Goal: Transaction & Acquisition: Download file/media

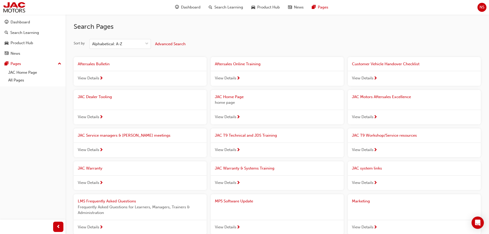
drag, startPoint x: 240, startPoint y: 200, endPoint x: 245, endPoint y: 198, distance: 5.1
click at [240, 200] on span "MP5 Software Update" at bounding box center [234, 201] width 38 height 5
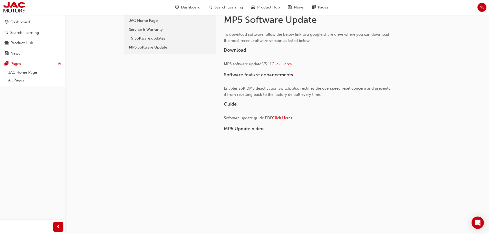
scroll to position [16, 0]
click at [284, 117] on span "Click Here>" at bounding box center [282, 118] width 21 height 5
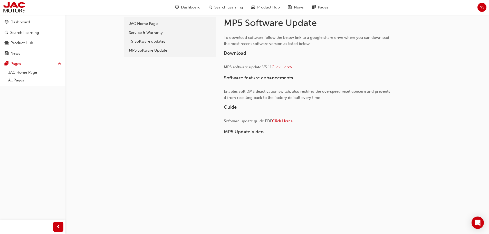
scroll to position [26, 0]
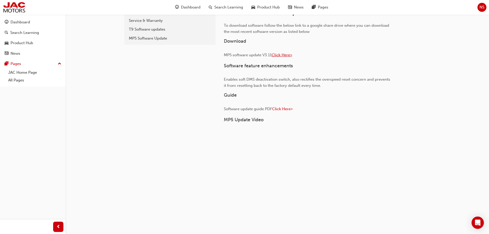
click at [280, 55] on span "Click Here>" at bounding box center [282, 55] width 21 height 5
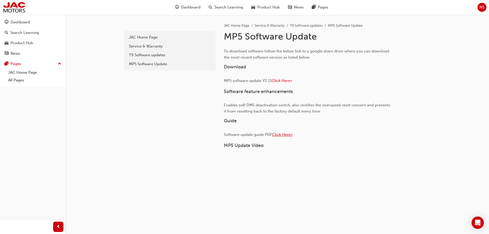
click at [284, 135] on span "Click Here>" at bounding box center [282, 134] width 21 height 5
click at [283, 81] on span "Click Here>" at bounding box center [282, 80] width 21 height 5
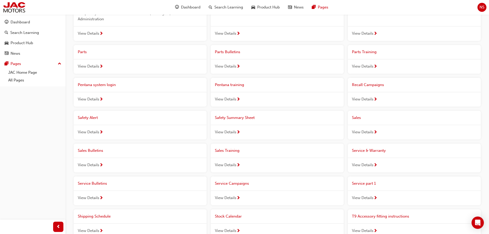
scroll to position [206, 0]
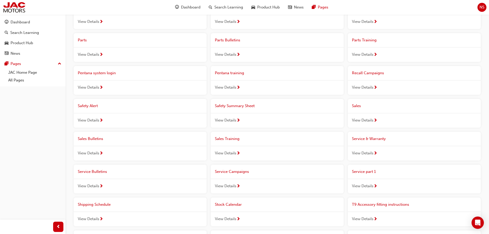
click at [93, 173] on span "Service Bulletins" at bounding box center [92, 171] width 29 height 5
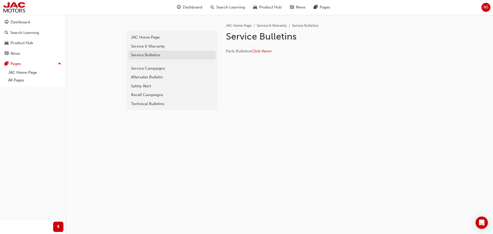
click at [154, 53] on div "Service Bulletins" at bounding box center [172, 55] width 82 height 6
click at [157, 68] on div "Service Campaigns" at bounding box center [172, 69] width 82 height 6
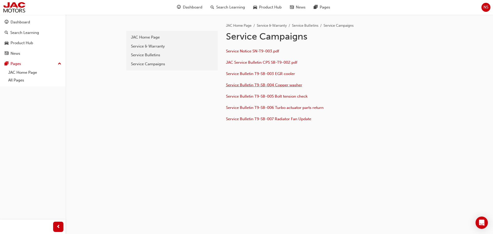
click at [298, 86] on span "Service Bulletin T9-SB-004 Copper washer" at bounding box center [264, 85] width 76 height 5
click at [160, 64] on div "Service Campaigns" at bounding box center [172, 64] width 82 height 6
click at [154, 55] on div "Service Bulletins" at bounding box center [172, 55] width 82 height 6
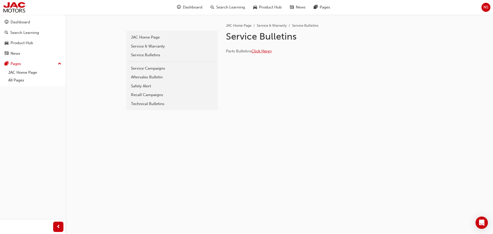
click at [261, 52] on span "Click Here>" at bounding box center [262, 51] width 21 height 5
click at [153, 75] on div "Aftersales Bulletin" at bounding box center [172, 77] width 82 height 6
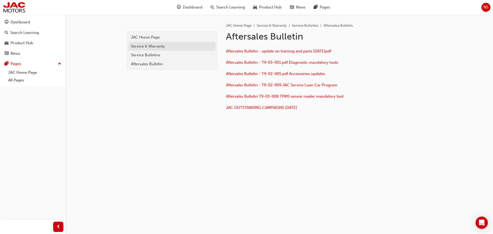
click at [161, 47] on div "Service & Warranty" at bounding box center [172, 46] width 82 height 6
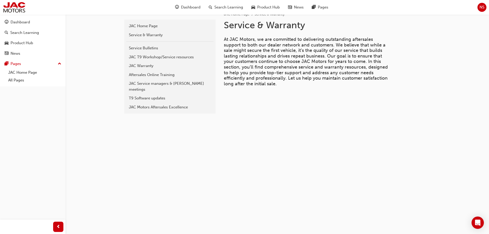
scroll to position [17, 0]
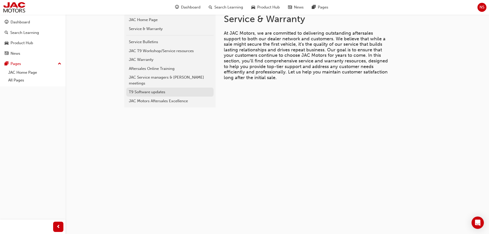
click at [170, 89] on div "T9 Software updates" at bounding box center [170, 92] width 82 height 6
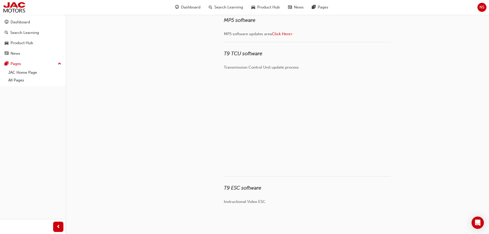
scroll to position [92, 0]
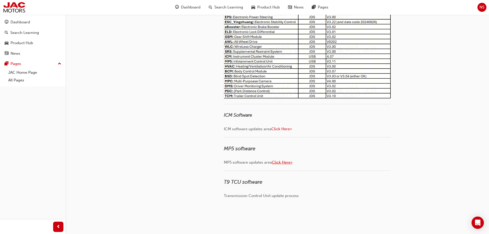
click at [283, 161] on span "Click Here>" at bounding box center [282, 162] width 21 height 5
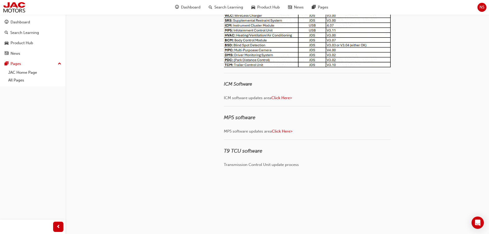
scroll to position [180, 0]
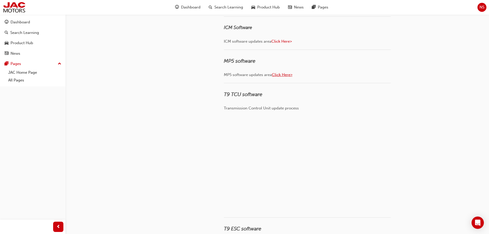
click at [287, 73] on span "Click Here>" at bounding box center [282, 74] width 21 height 5
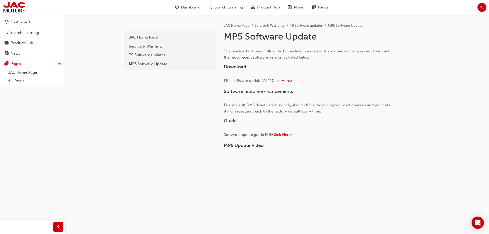
click at [282, 137] on p "Software update guide PDF Click Here>" at bounding box center [307, 135] width 167 height 7
click at [290, 133] on span "Click Here>" at bounding box center [282, 134] width 21 height 5
click at [278, 133] on span "Click Here>" at bounding box center [282, 134] width 21 height 5
click at [277, 80] on span "Click Here>" at bounding box center [282, 80] width 21 height 5
click at [289, 131] on div "To download software follow the below link to a google share drive where you ca…" at bounding box center [307, 152] width 167 height 208
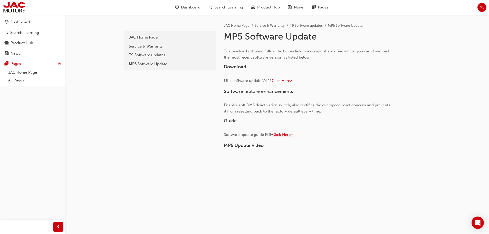
click at [290, 133] on span "Click Here>" at bounding box center [282, 134] width 21 height 5
